Goal: Complete application form

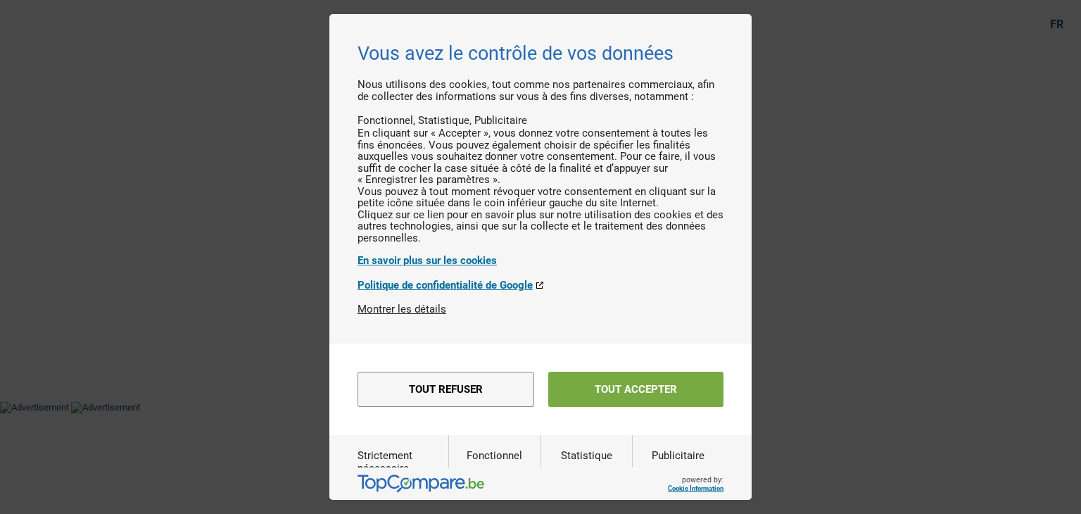
click at [588, 407] on button "Tout accepter" at bounding box center [635, 389] width 175 height 35
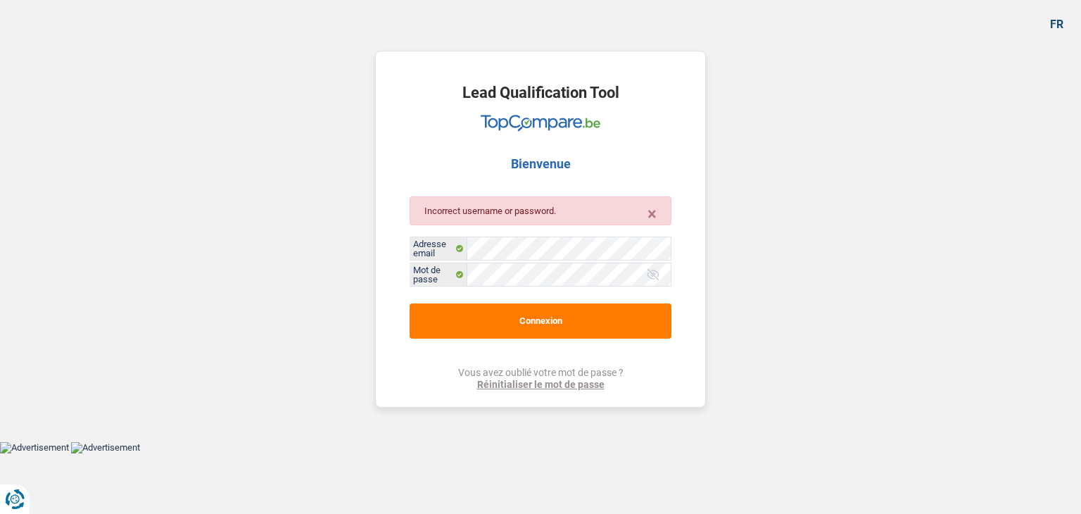
click at [657, 268] on div at bounding box center [653, 274] width 14 height 14
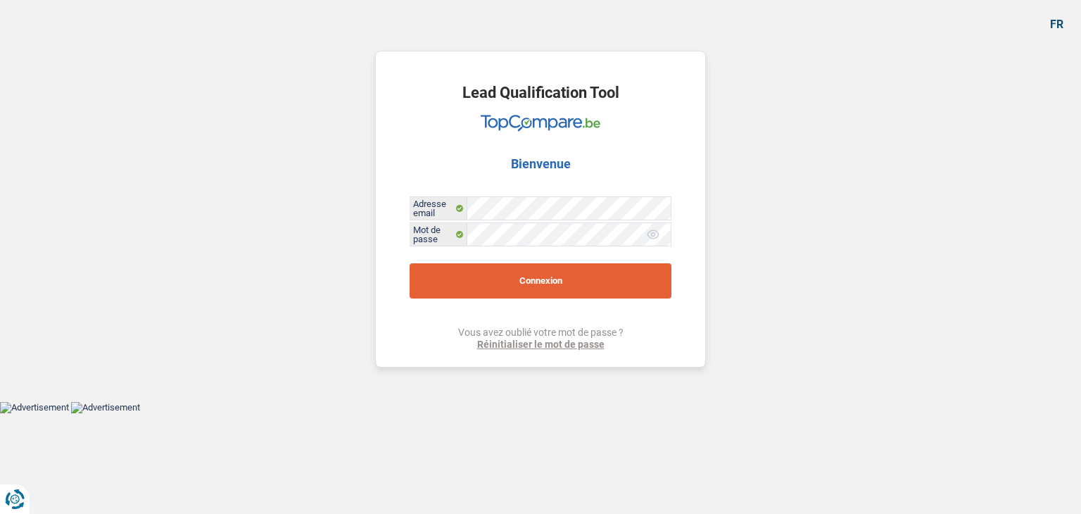
click at [521, 277] on button "Connexion" at bounding box center [541, 280] width 262 height 35
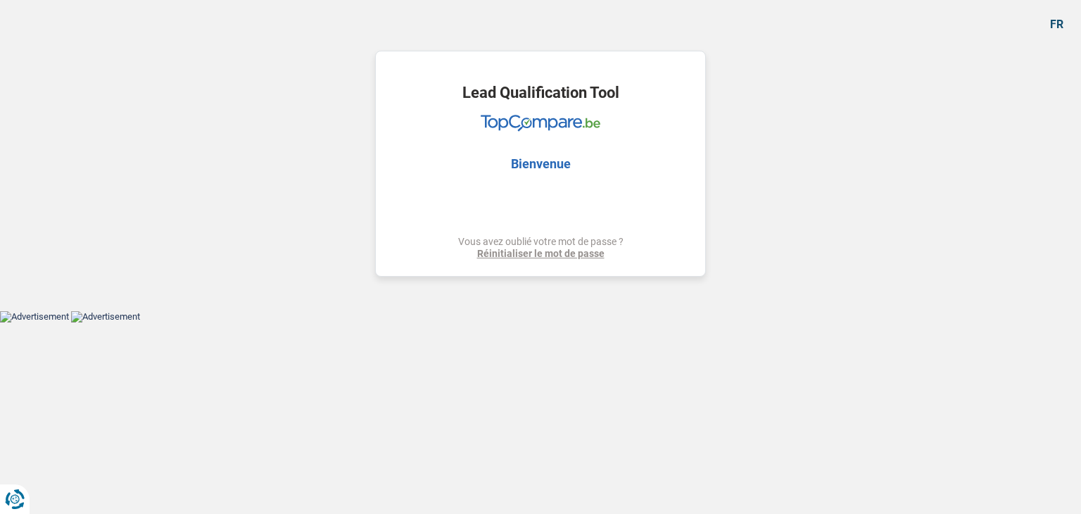
select select "car"
select select "60"
select select "car"
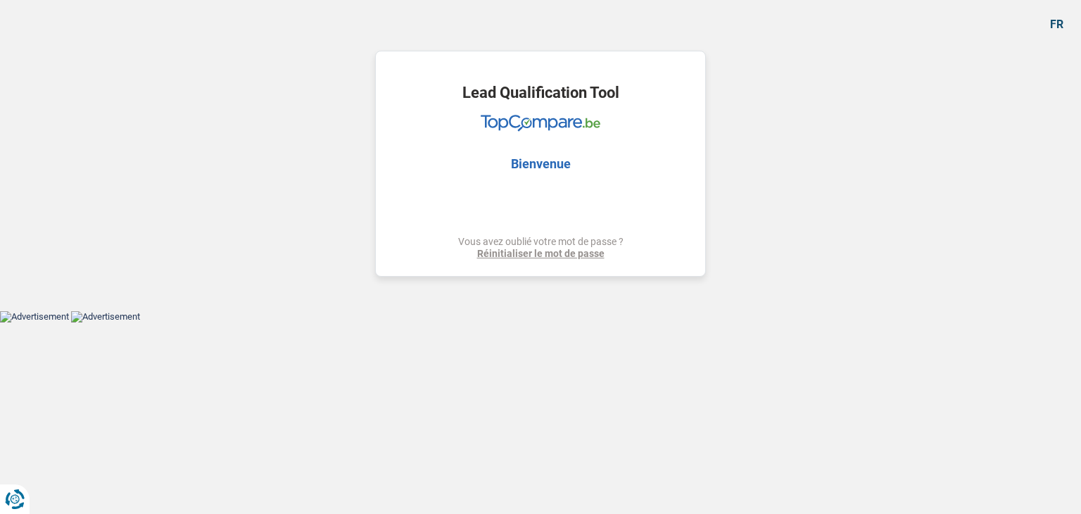
select select "yes"
select select "60"
select select "independent"
select select "netSalary"
select select "mealVouchers"
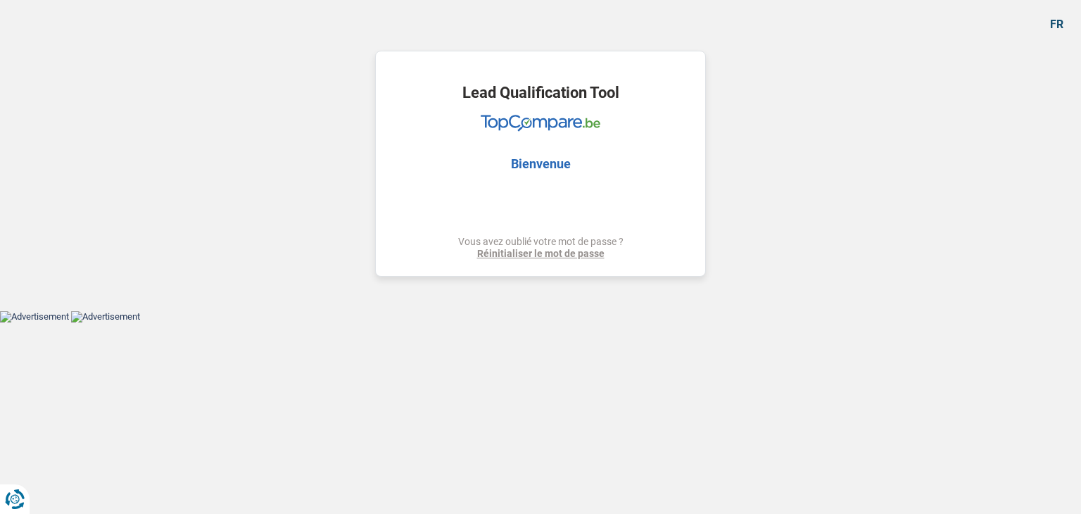
select select "rents"
select select "car"
select select "yes"
select select "60"
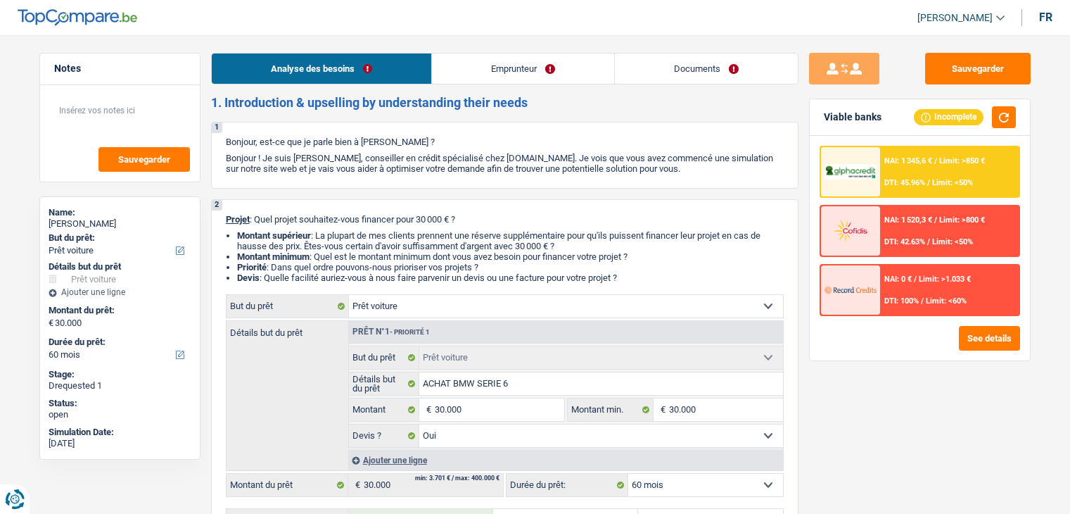
select select "car"
select select "60"
select select "car"
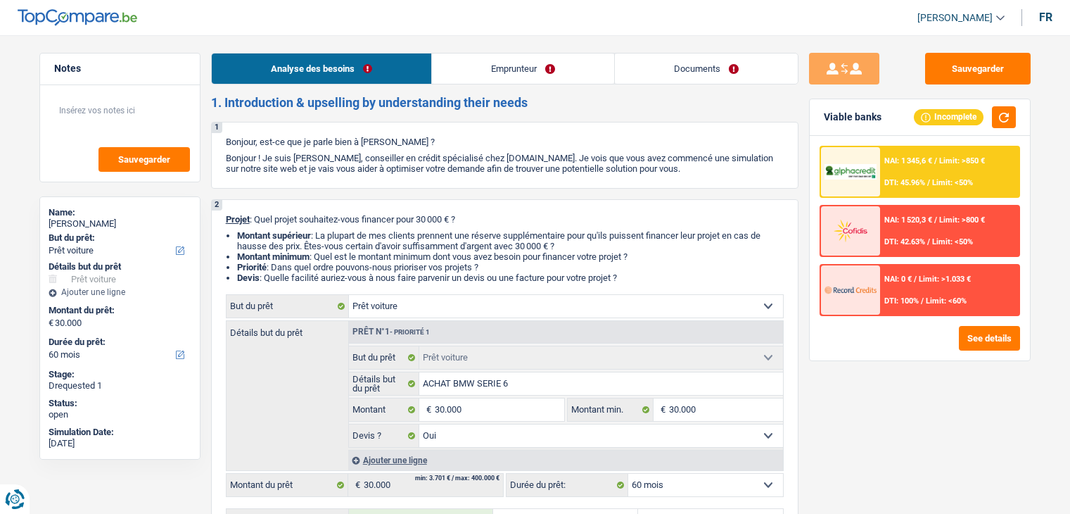
select select "yes"
select select "60"
select select "independent"
select select "netSalary"
select select "mealVouchers"
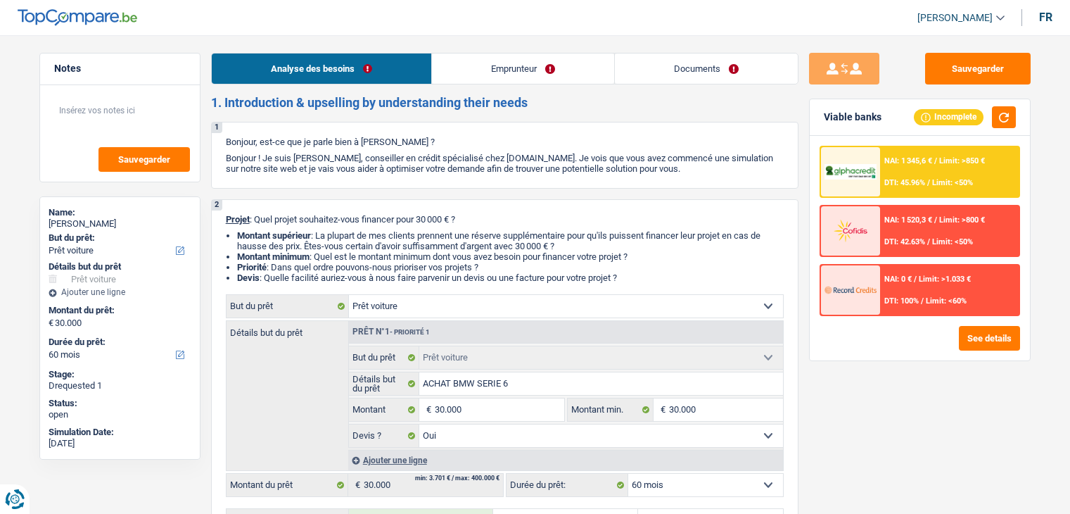
select select "rents"
select select "car"
select select "yes"
select select "60"
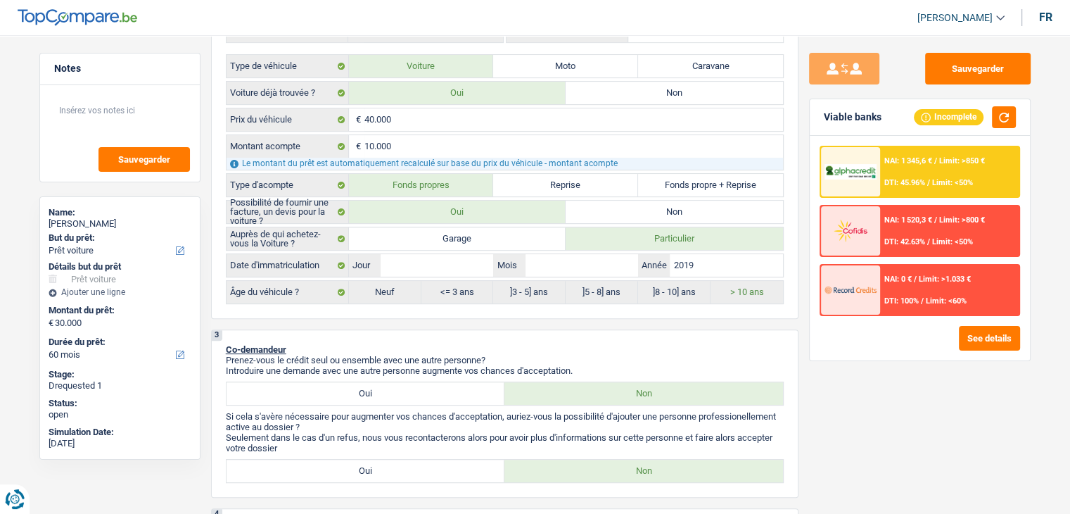
scroll to position [352, 0]
